Goal: Information Seeking & Learning: Learn about a topic

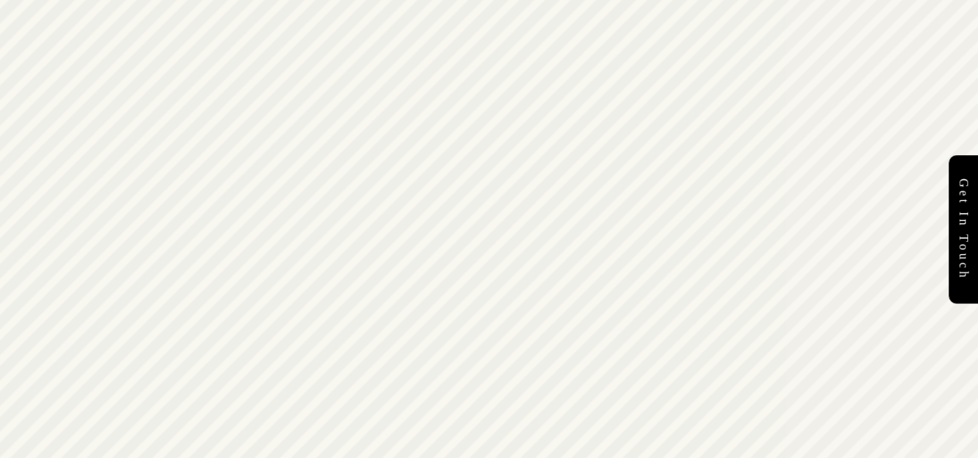
scroll to position [4631, 0]
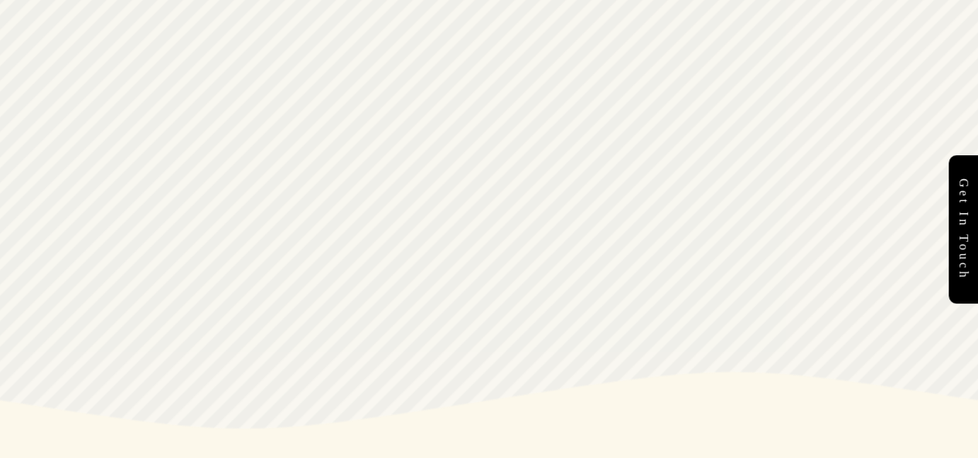
scroll to position [4913, 0]
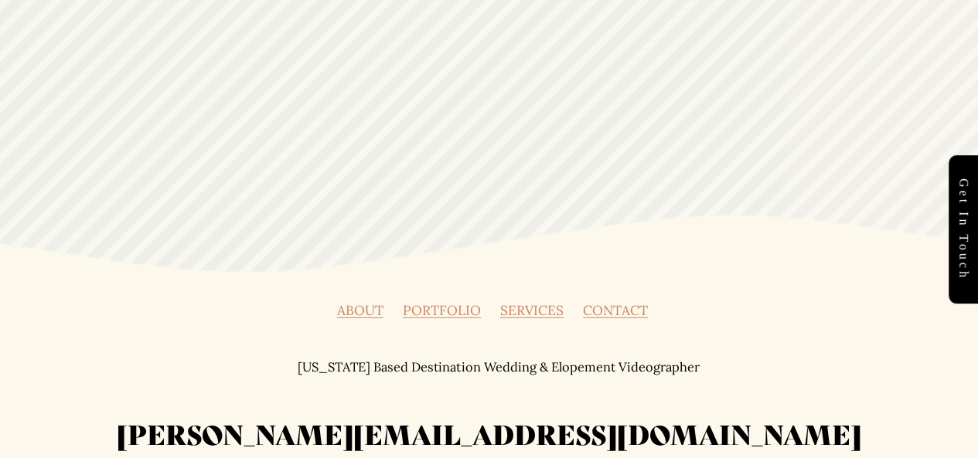
click at [363, 304] on link "ABOUT" at bounding box center [360, 310] width 46 height 13
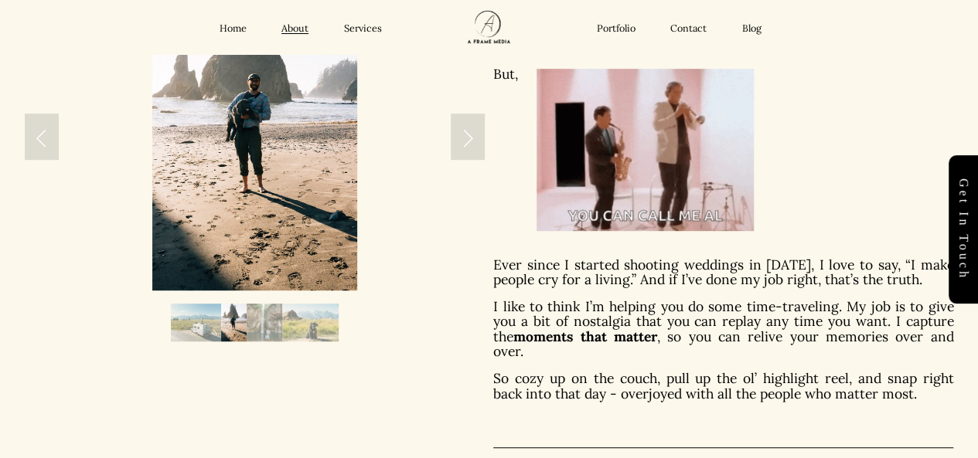
scroll to position [358, 0]
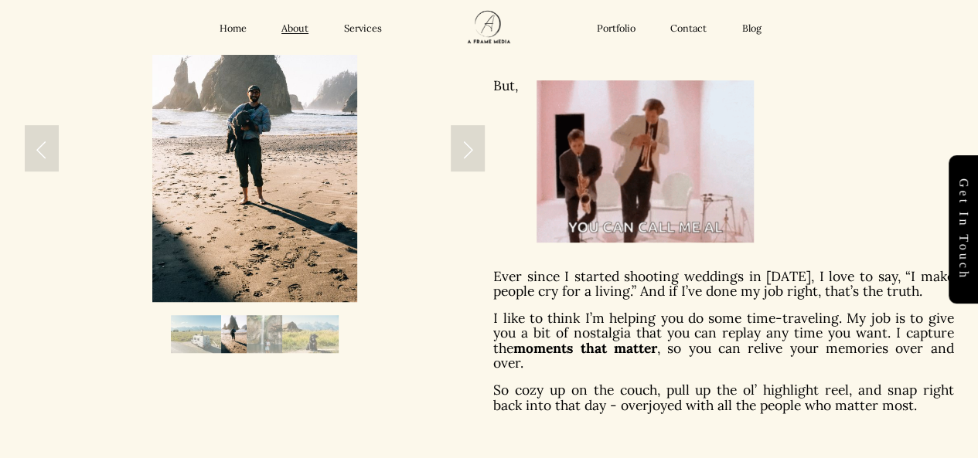
drag, startPoint x: 984, startPoint y: 34, endPoint x: 983, endPoint y: -5, distance: 38.7
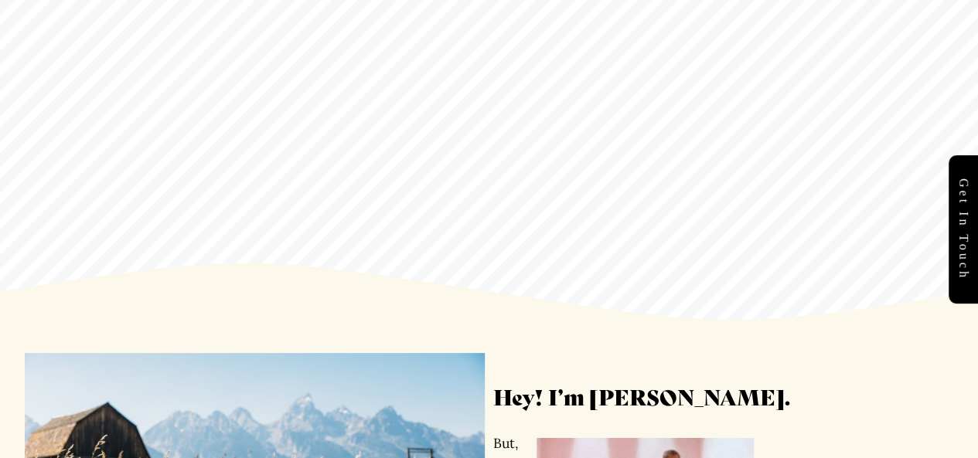
scroll to position [4122, 0]
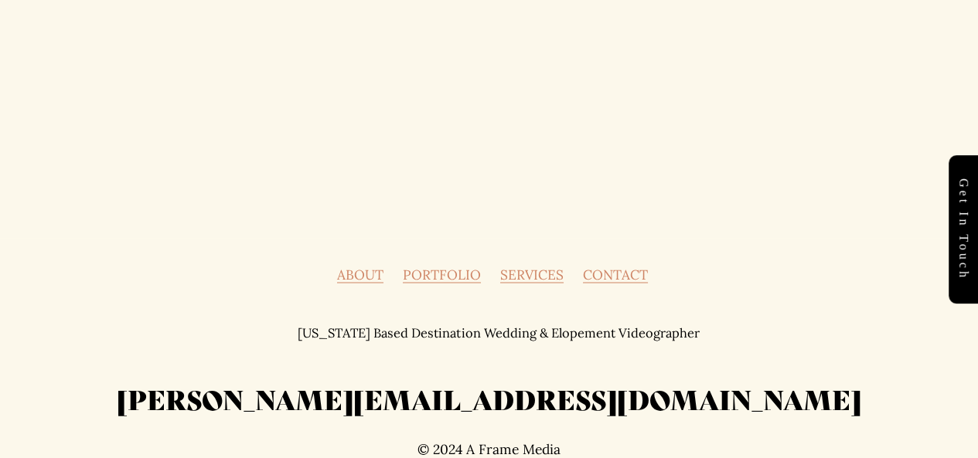
click at [441, 276] on link "PORTFOLIO" at bounding box center [442, 274] width 78 height 13
